Goal: Task Accomplishment & Management: Manage account settings

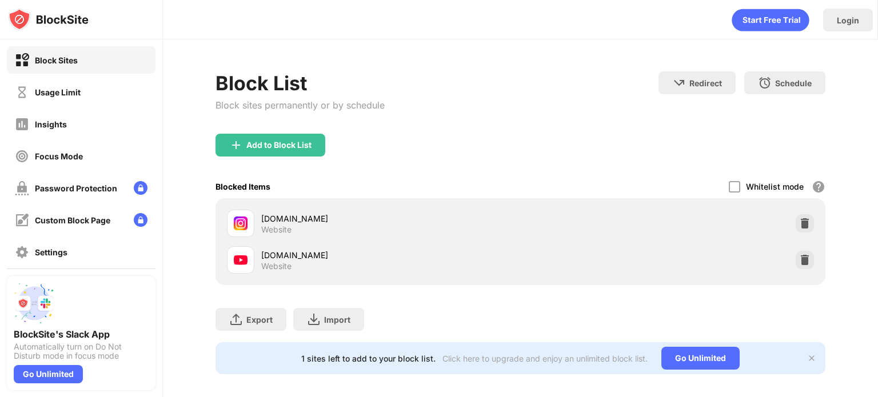
click at [813, 253] on div "[DOMAIN_NAME] Website [DOMAIN_NAME] Website" at bounding box center [521, 241] width 610 height 87
click at [805, 256] on div "youtube.com Website" at bounding box center [520, 260] width 596 height 37
click at [799, 257] on img at bounding box center [804, 259] width 11 height 11
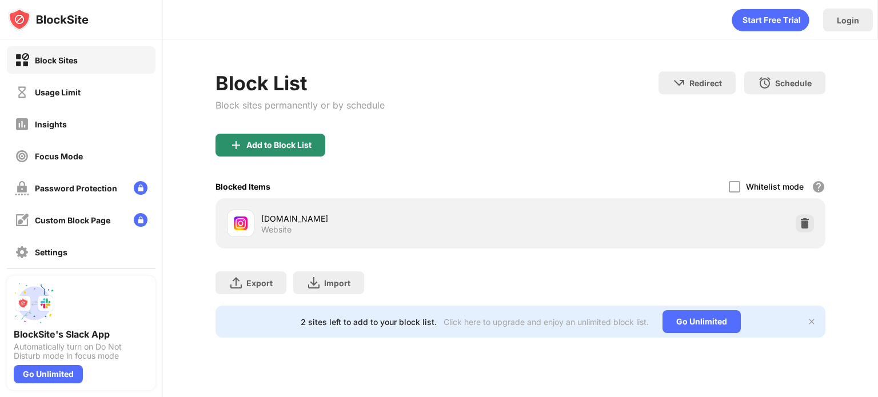
click at [297, 137] on div "Add to Block List" at bounding box center [271, 145] width 110 height 23
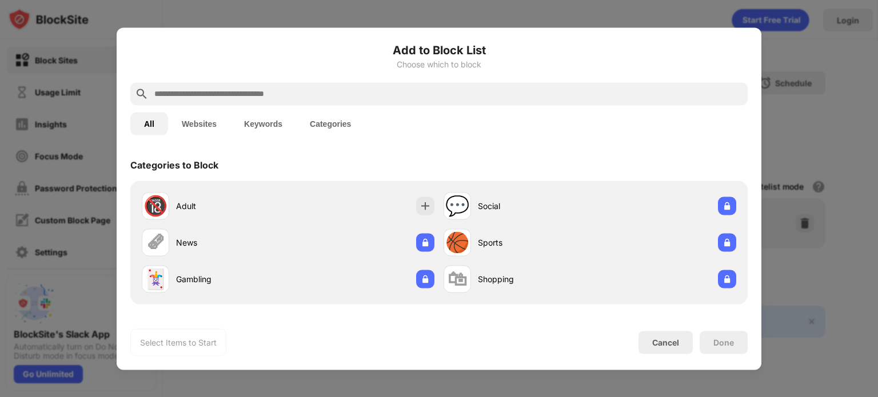
click at [273, 85] on div at bounding box center [438, 93] width 617 height 23
click at [269, 94] on input "text" at bounding box center [448, 94] width 590 height 14
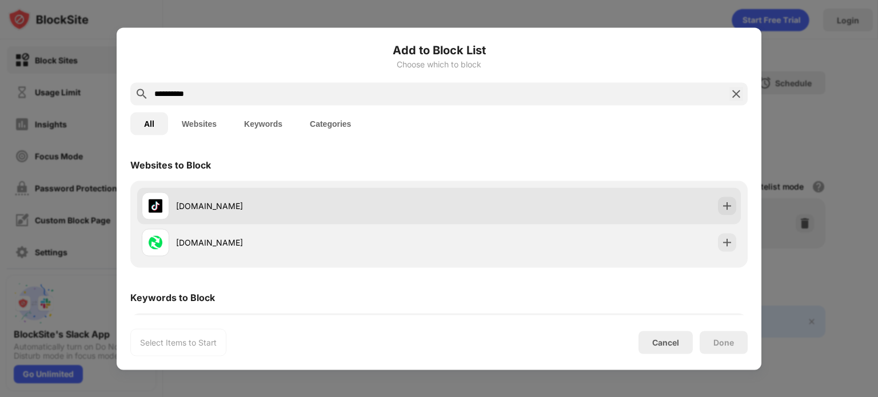
type input "**********"
click at [247, 194] on div "[DOMAIN_NAME]" at bounding box center [290, 205] width 297 height 27
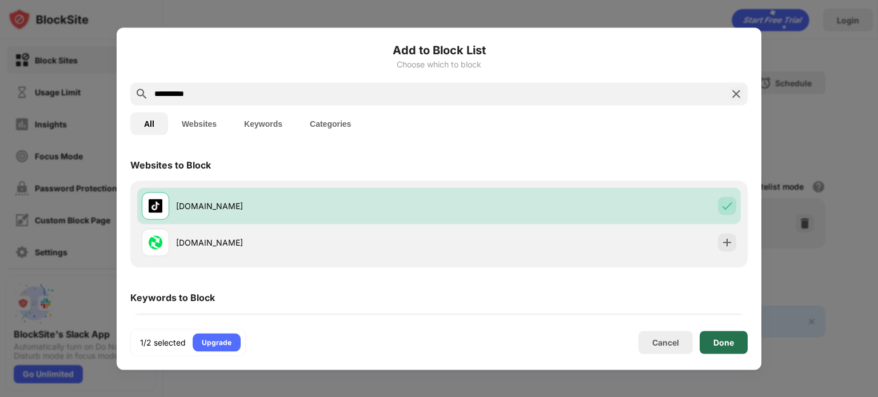
click at [722, 340] on div "Done" at bounding box center [723, 342] width 21 height 9
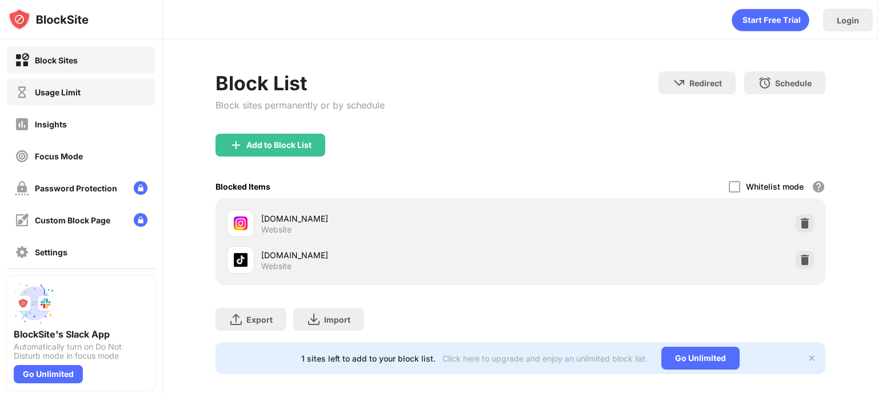
click at [71, 104] on div "Usage Limit" at bounding box center [81, 91] width 149 height 27
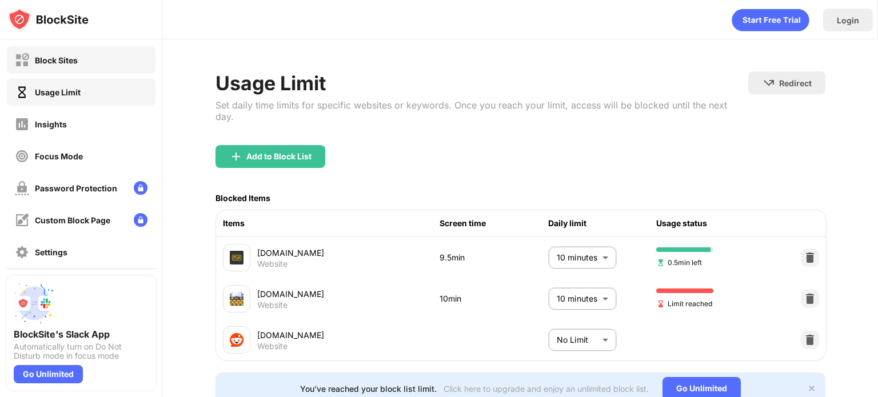
click at [95, 65] on div "Block Sites" at bounding box center [81, 59] width 149 height 27
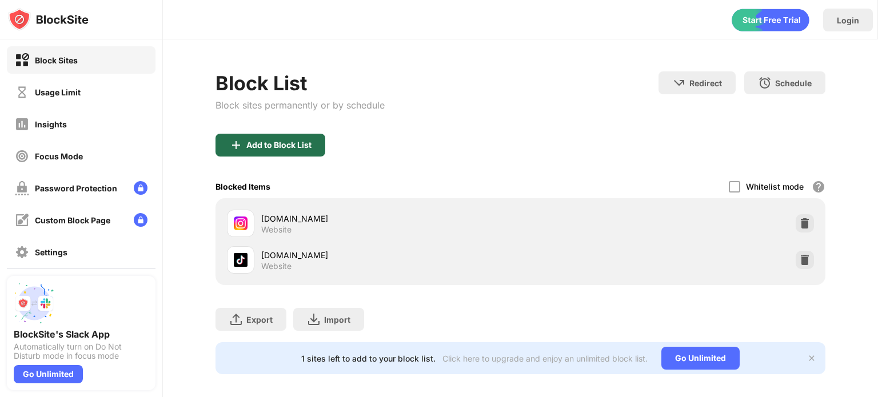
click at [308, 149] on div "Add to Block List" at bounding box center [271, 145] width 110 height 23
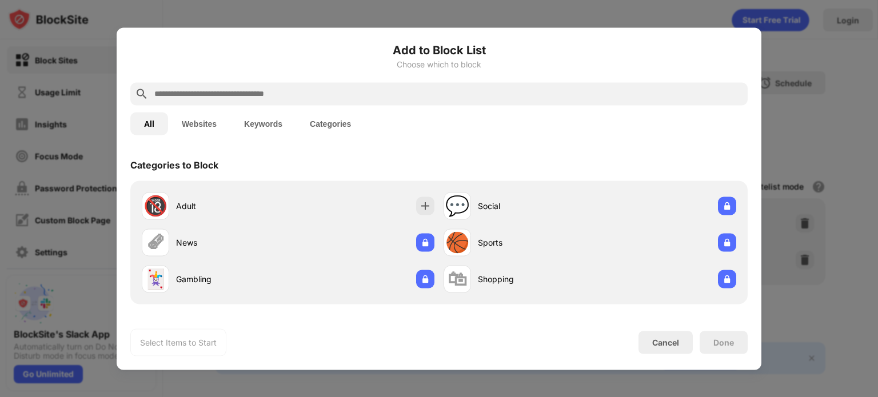
click at [298, 81] on div "Add to Block List Choose which to block" at bounding box center [438, 61] width 617 height 41
click at [270, 182] on div "🔞 Adult 💬 Social 🗞 News 🏀 Sports 🃏 Gambling 🛍 Shopping" at bounding box center [438, 242] width 617 height 123
click at [269, 90] on input "text" at bounding box center [448, 94] width 590 height 14
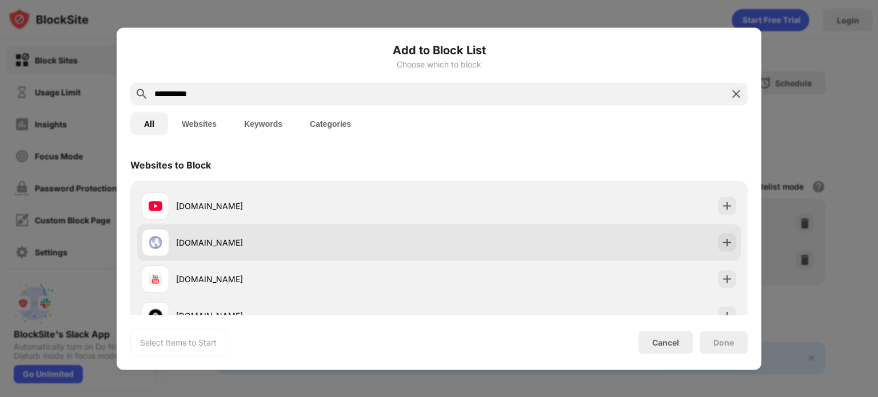
type input "**********"
click at [653, 225] on div "320youtube.com" at bounding box center [439, 242] width 604 height 37
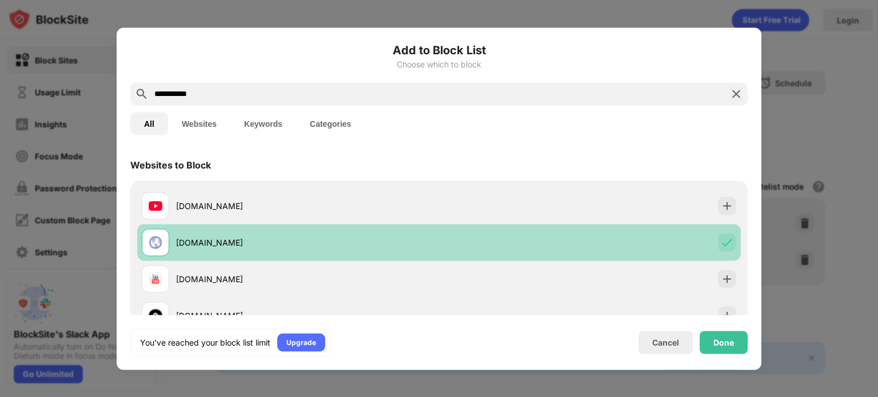
click at [653, 225] on div "320youtube.com" at bounding box center [439, 242] width 604 height 37
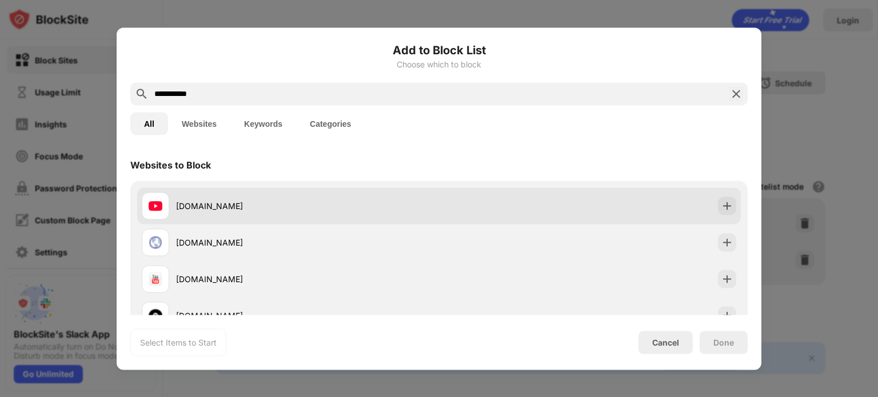
click at [656, 210] on div "[DOMAIN_NAME]" at bounding box center [439, 206] width 604 height 37
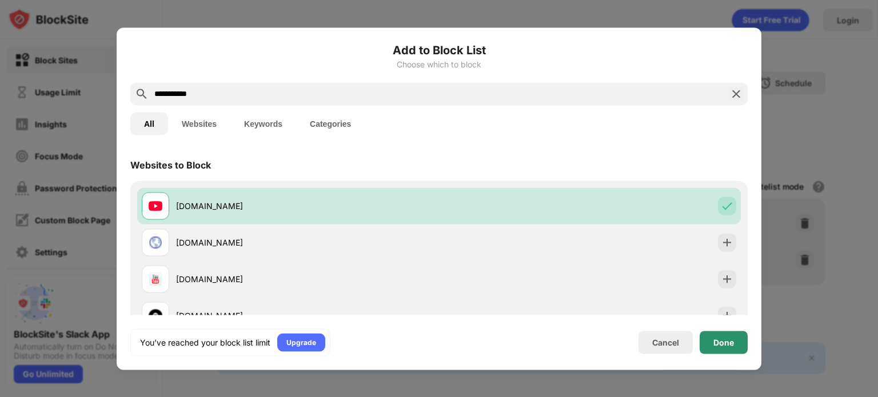
click at [734, 344] on div "Done" at bounding box center [724, 342] width 48 height 23
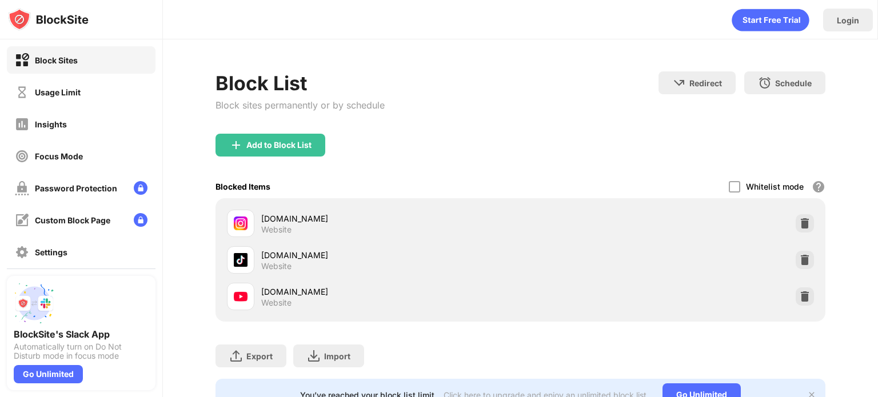
click at [560, 54] on div "Block List Block sites permanently or by schedule Redirect Choose a site to be …" at bounding box center [520, 241] width 715 height 404
